Goal: Browse casually: Explore the website without a specific task or goal

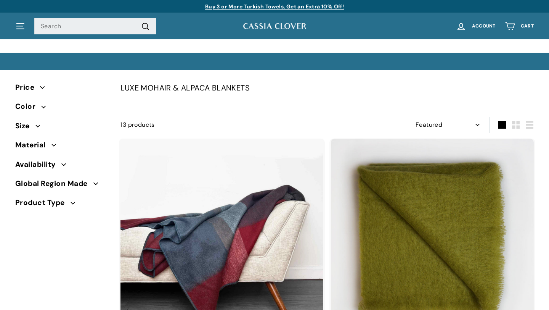
select select "manual"
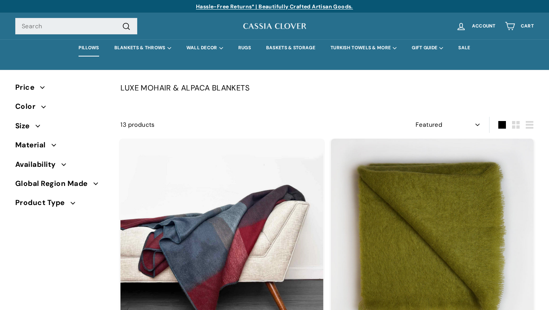
click at [84, 49] on link "PILLOWS" at bounding box center [88, 47] width 35 height 17
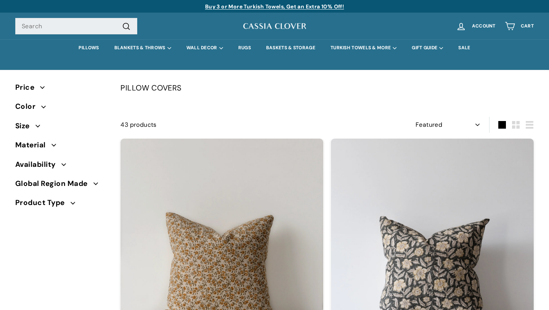
select select "manual"
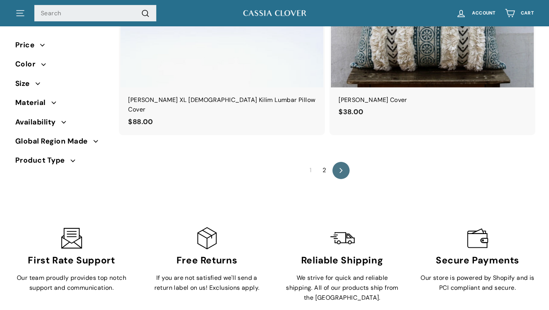
scroll to position [4952, 0]
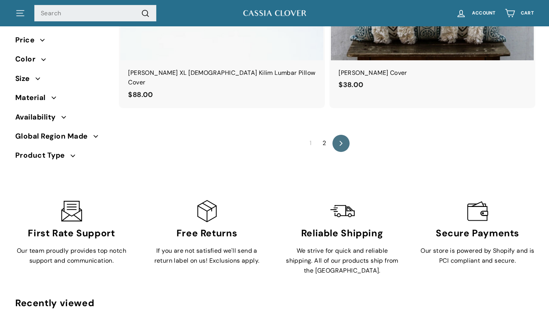
click at [323, 137] on link "2" at bounding box center [324, 143] width 13 height 12
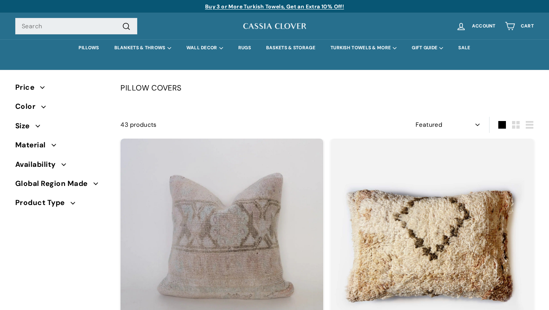
select select "manual"
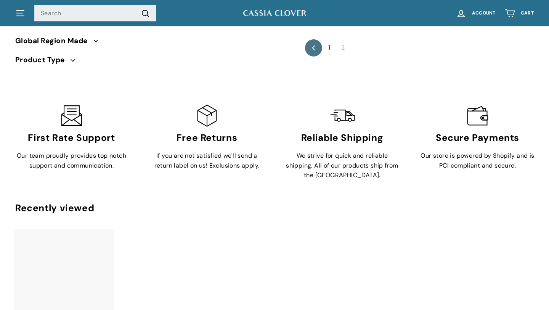
scroll to position [613, 0]
